Goal: Use online tool/utility: Utilize a website feature to perform a specific function

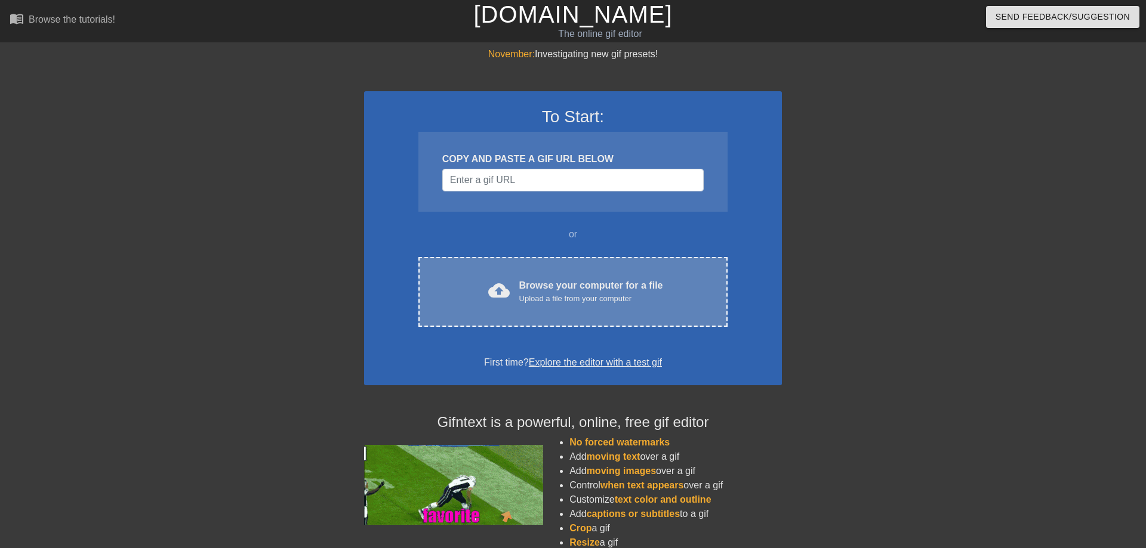
click at [543, 289] on div "Browse your computer for a file Upload a file from your computer" at bounding box center [591, 292] width 144 height 26
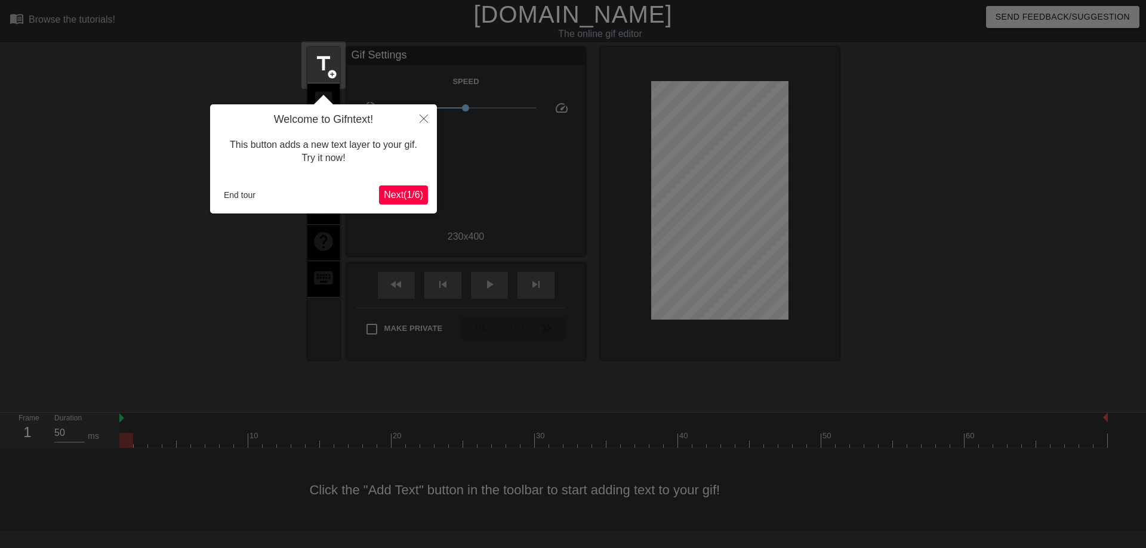
click at [407, 198] on span "Next ( 1 / 6 )" at bounding box center [403, 195] width 39 height 10
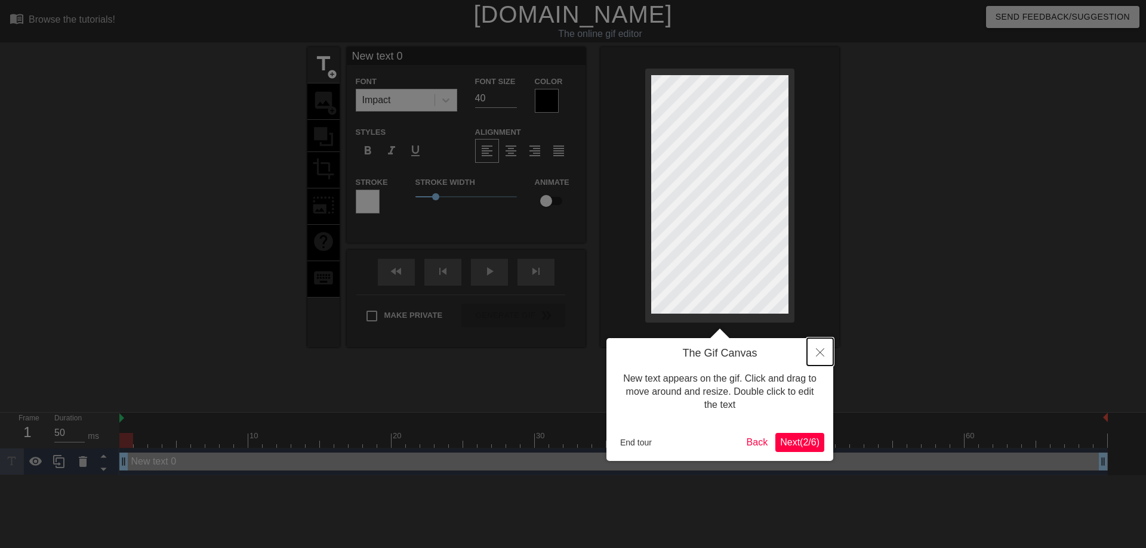
click at [820, 351] on icon "Close" at bounding box center [820, 353] width 8 height 8
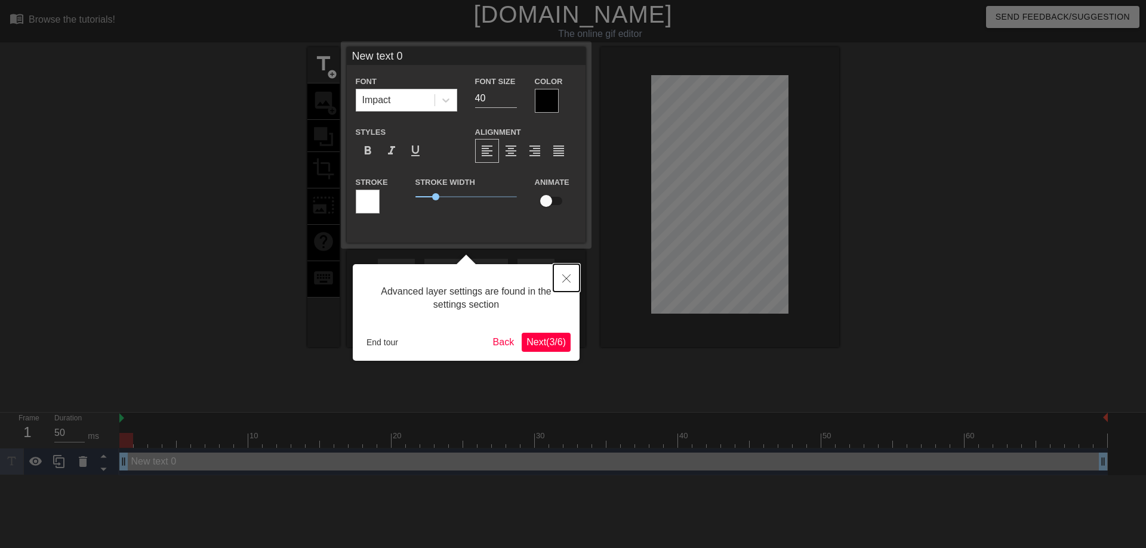
click at [567, 276] on icon "Close" at bounding box center [566, 279] width 8 height 8
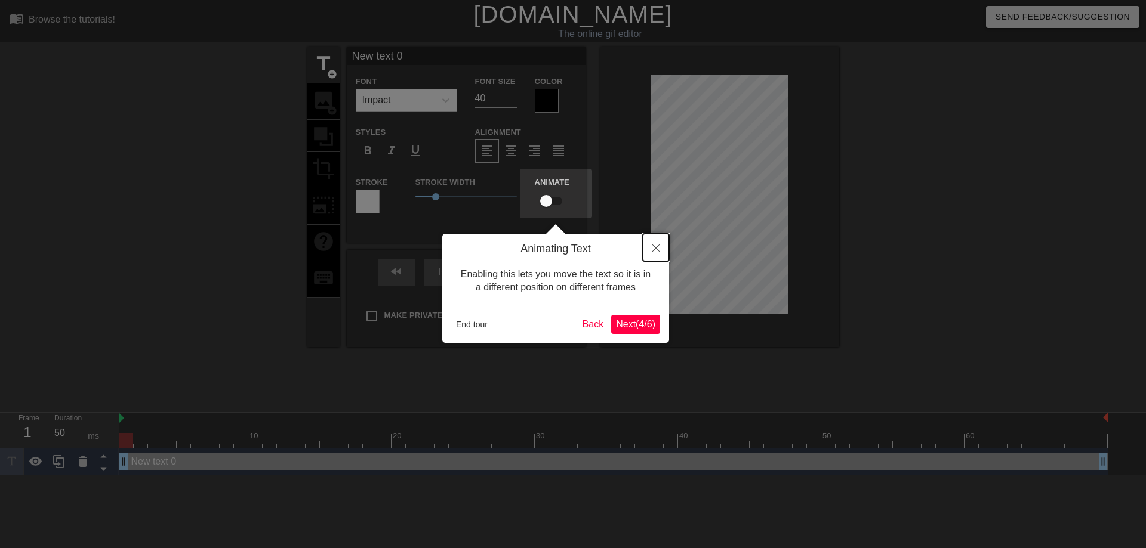
click at [649, 254] on button "Close" at bounding box center [656, 247] width 26 height 27
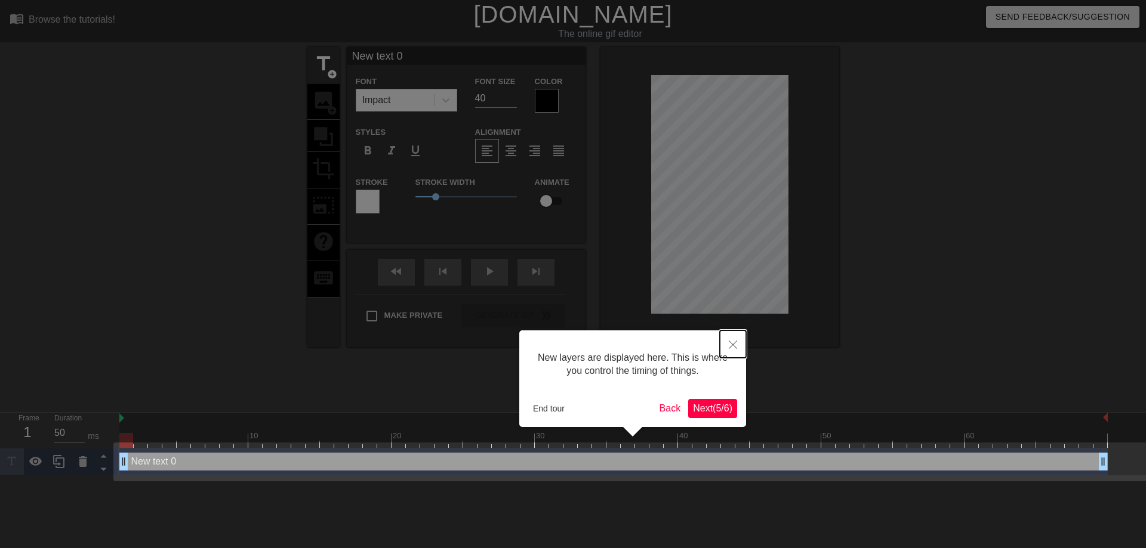
click at [733, 353] on button "Close" at bounding box center [733, 344] width 26 height 27
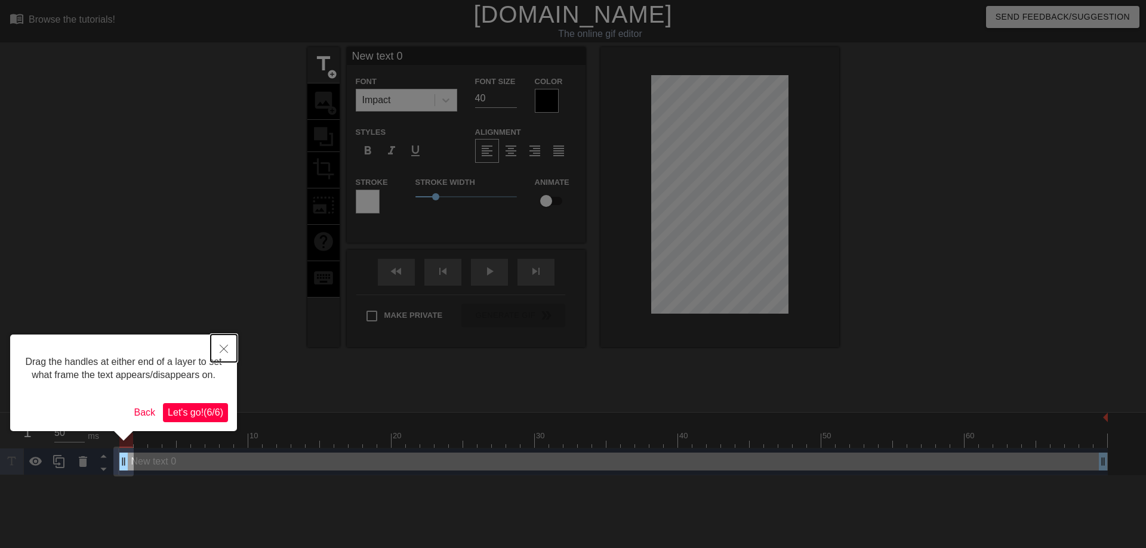
click at [230, 346] on button "Close" at bounding box center [224, 348] width 26 height 27
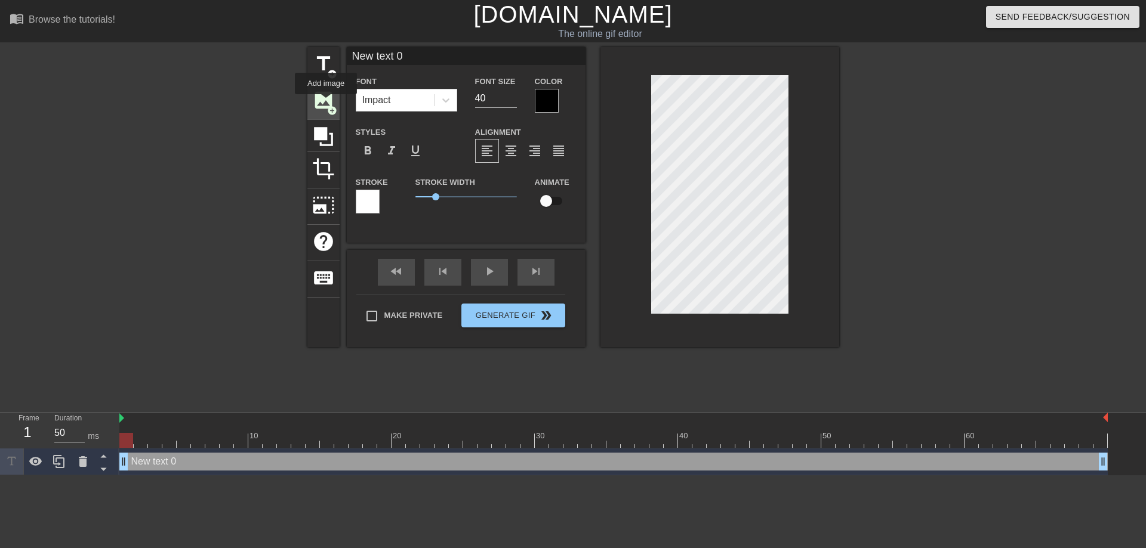
click at [326, 103] on span "image" at bounding box center [323, 100] width 23 height 23
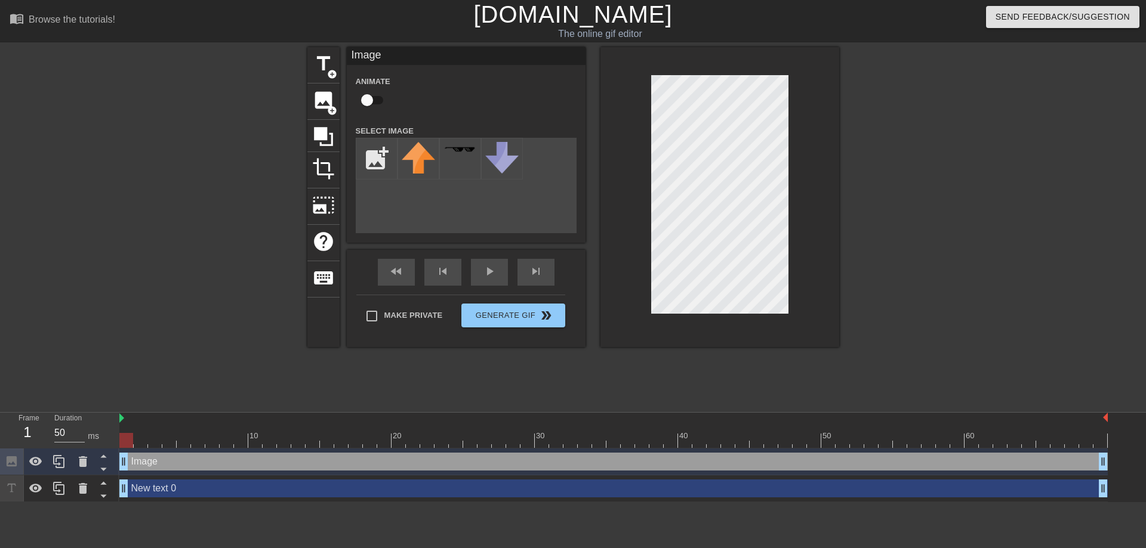
click at [518, 220] on div "add_photo_alternate" at bounding box center [466, 185] width 221 height 95
click at [371, 171] on input "file" at bounding box center [376, 158] width 41 height 41
type input "C:\fakepath\z7lpfyd.gif"
click at [843, 121] on div "title add_circle image add_circle crop photo_size_select_large help keyboard Im…" at bounding box center [573, 226] width 1146 height 358
click at [324, 131] on icon at bounding box center [323, 136] width 19 height 19
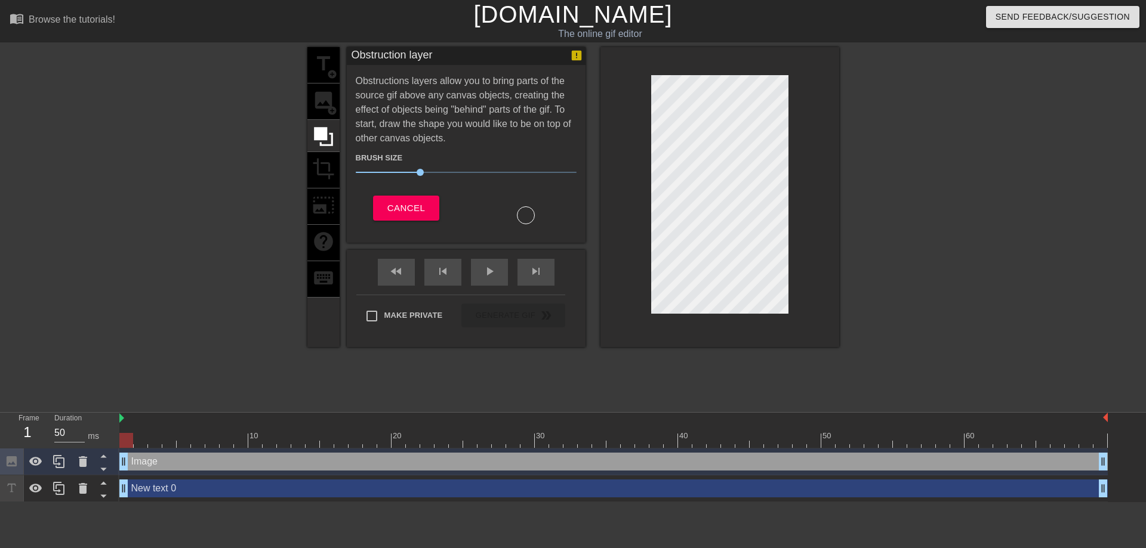
click at [330, 66] on div "title add_circle image add_circle crop photo_size_select_large help keyboard" at bounding box center [323, 197] width 32 height 300
click at [423, 208] on span "Cancel" at bounding box center [406, 209] width 38 height 16
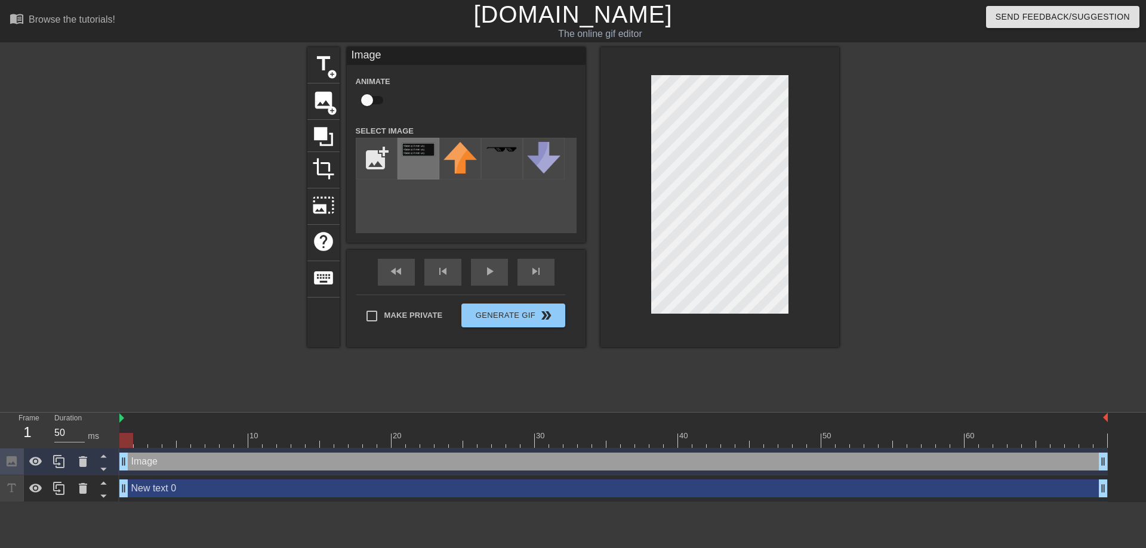
click at [412, 161] on div at bounding box center [418, 159] width 42 height 42
click at [372, 94] on input "checkbox" at bounding box center [367, 100] width 68 height 23
checkbox input "true"
click at [872, 308] on div at bounding box center [942, 226] width 179 height 358
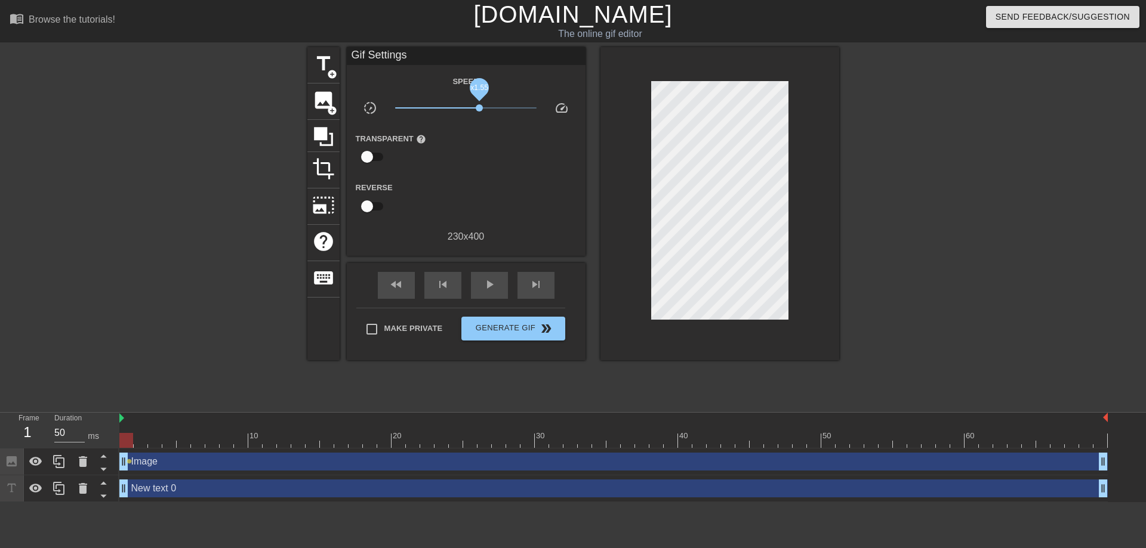
drag, startPoint x: 466, startPoint y: 109, endPoint x: 479, endPoint y: 109, distance: 13.1
click at [479, 109] on span "x1.55" at bounding box center [479, 107] width 7 height 7
click at [532, 217] on div "Reverse" at bounding box center [466, 199] width 239 height 38
click at [499, 319] on button "Generate Gif double_arrow" at bounding box center [512, 329] width 103 height 24
